Goal: Browse casually: Explore the website without a specific task or goal

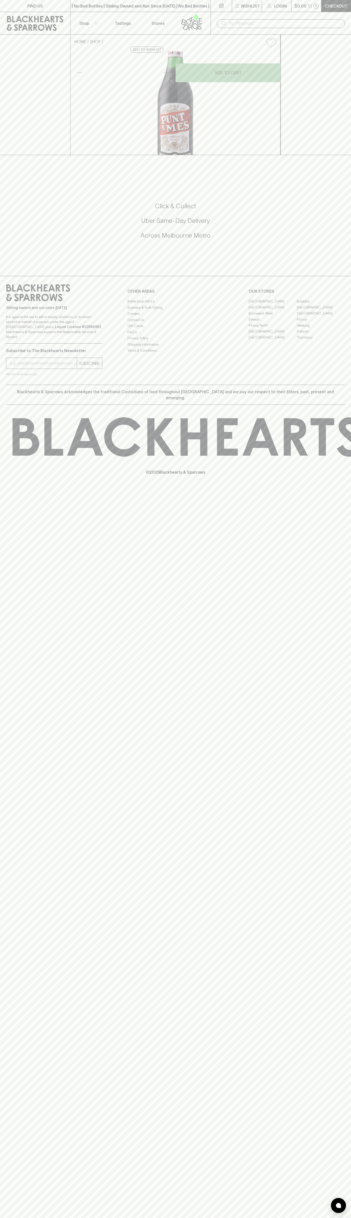
click at [316, 20] on input "text" at bounding box center [285, 24] width 112 height 8
click at [346, 918] on div "FIND US | No Bad Bottles | Sibling Owned and Run Since 2006 | No Bad Bottles | …" at bounding box center [175, 609] width 351 height 1218
click at [197, 1218] on html "FIND US | No Bad Bottles | Sibling Owned and Run Since 2006 | No Bad Bottles | …" at bounding box center [175, 609] width 351 height 1218
click at [7, 405] on div "Blackhearts & Sparrows acknowledges the traditional Custodians of land througho…" at bounding box center [175, 395] width 339 height 20
